Goal: Check status

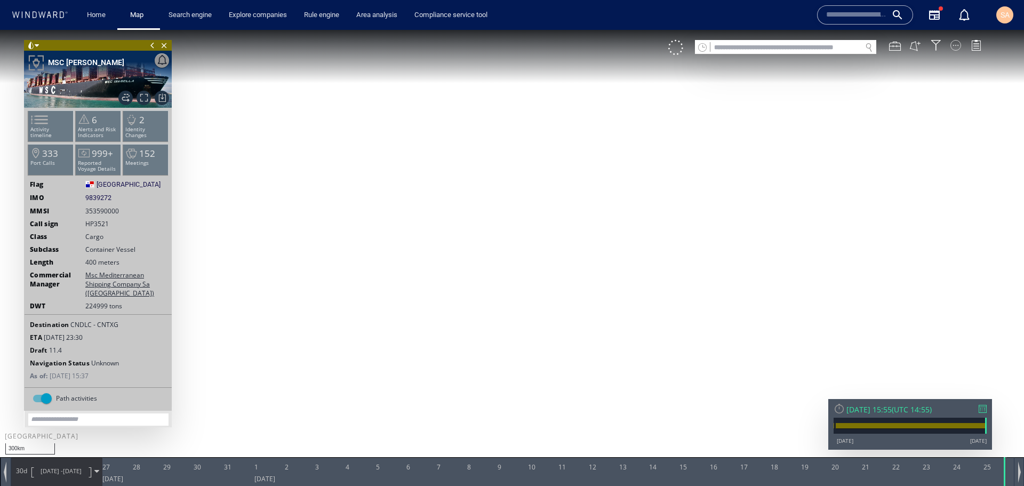
click at [956, 49] on div at bounding box center [955, 45] width 11 height 11
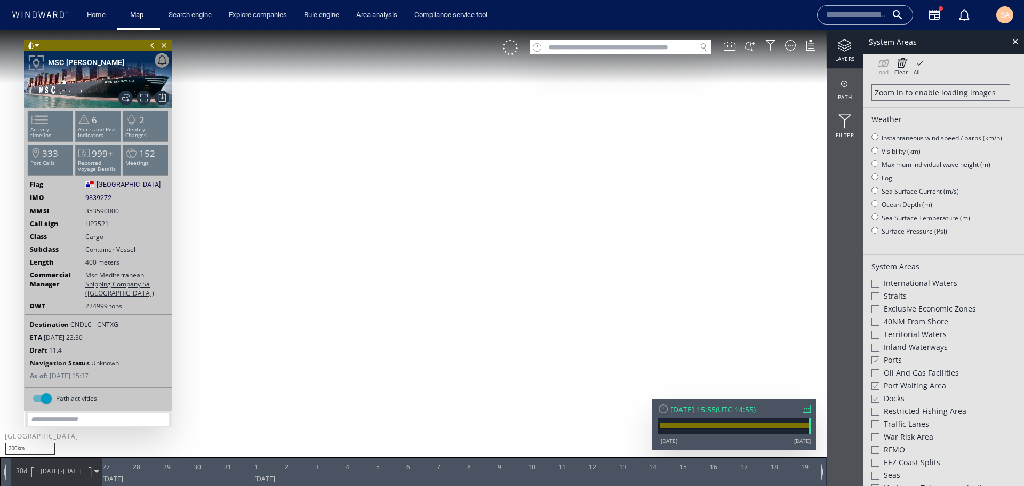
scroll to position [160, 0]
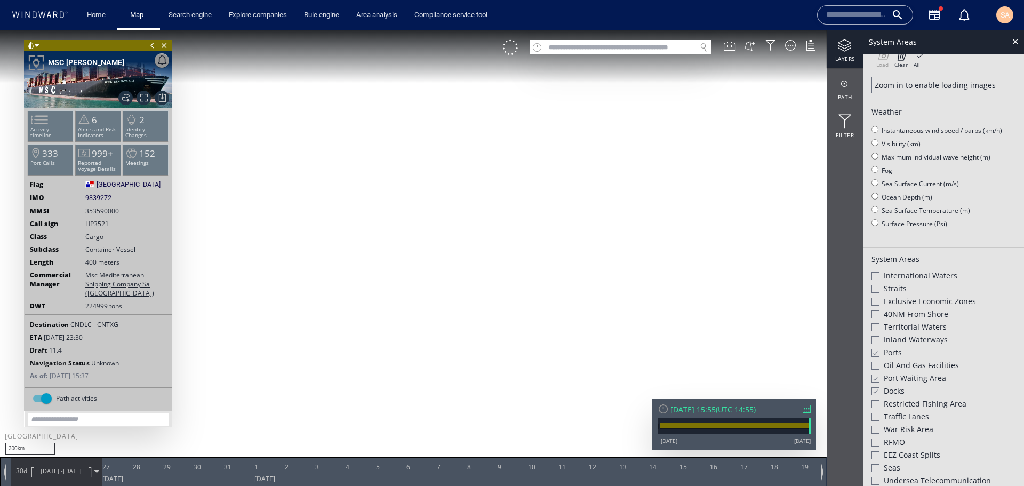
click at [893, 376] on span "Port Waiting Area" at bounding box center [915, 378] width 62 height 11
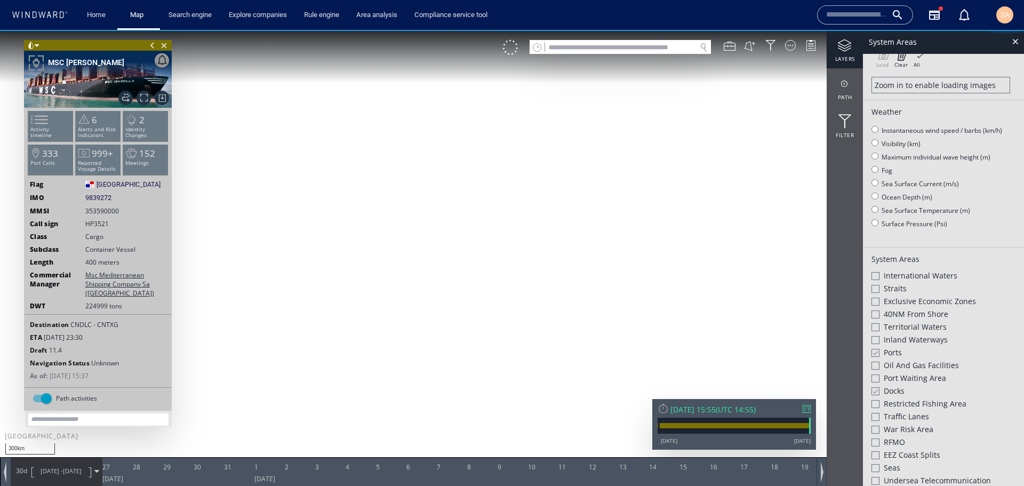
click at [893, 391] on span "Docks" at bounding box center [894, 391] width 21 height 11
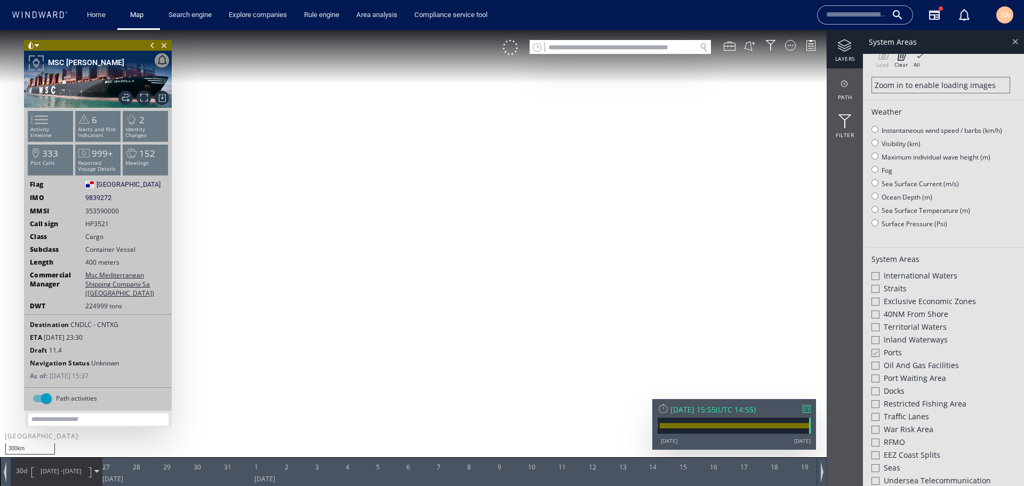
click at [1012, 43] on div at bounding box center [1015, 41] width 12 height 12
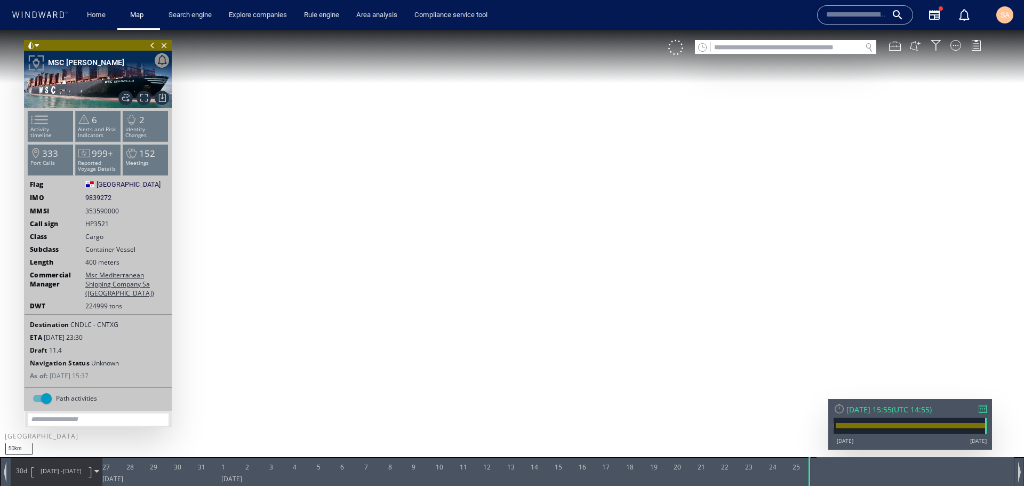
drag, startPoint x: 450, startPoint y: 214, endPoint x: 425, endPoint y: 229, distance: 28.7
click at [425, 229] on canvas "Map" at bounding box center [512, 252] width 1024 height 445
drag, startPoint x: 121, startPoint y: 326, endPoint x: 98, endPoint y: 325, distance: 22.4
click at [98, 325] on div "Destination CNDLC - CNTXG" at bounding box center [98, 324] width 147 height 9
